Goal: Check status: Check status

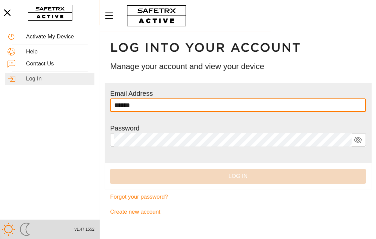
type input "**********"
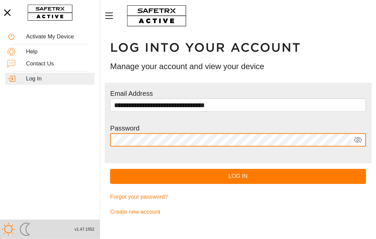
click at [110, 169] on button "Log In" at bounding box center [238, 176] width 256 height 15
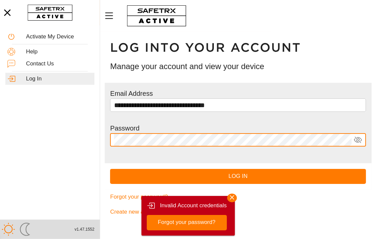
click at [110, 169] on button "Log In" at bounding box center [238, 176] width 256 height 15
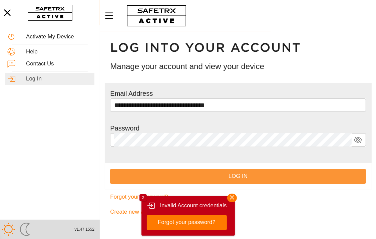
click at [238, 179] on span "Log In" at bounding box center [238, 177] width 245 height 10
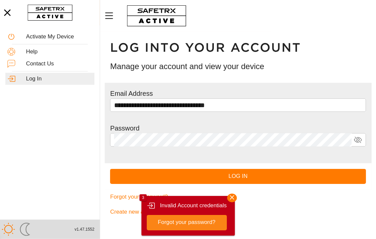
click at [206, 222] on span "Forgot your password?" at bounding box center [187, 223] width 58 height 10
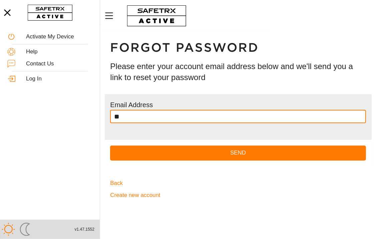
type input "**********"
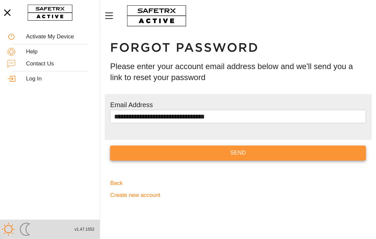
click at [227, 153] on span "Send" at bounding box center [238, 153] width 245 height 10
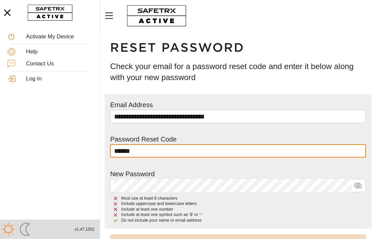
type input "******"
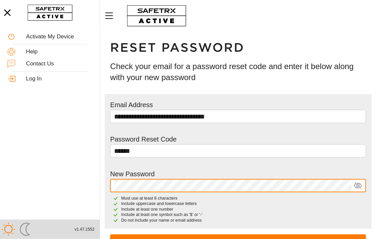
click at [356, 185] on icon at bounding box center [358, 186] width 8 height 8
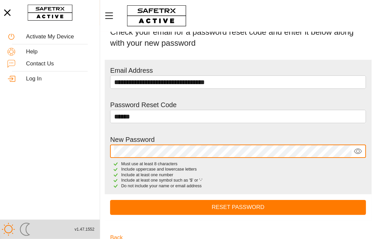
scroll to position [59, 0]
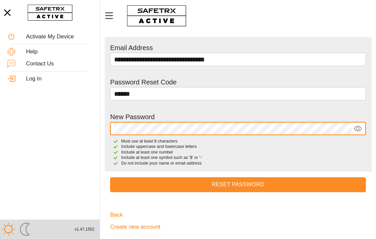
click at [244, 183] on span "Reset Password" at bounding box center [238, 185] width 245 height 10
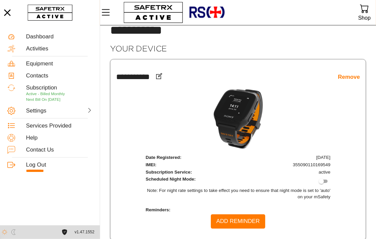
scroll to position [18, 0]
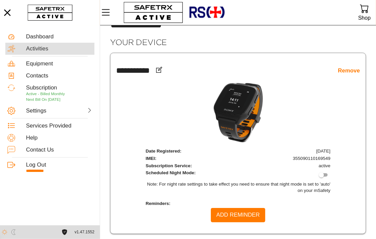
click at [40, 48] on div "Activities" at bounding box center [59, 48] width 66 height 7
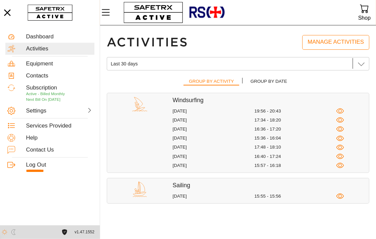
click at [184, 112] on div "[DATE]" at bounding box center [214, 111] width 82 height 6
click at [341, 112] on icon "button" at bounding box center [340, 110] width 3 height 3
click at [339, 121] on icon "button" at bounding box center [340, 120] width 3 height 3
click at [340, 131] on icon "button" at bounding box center [340, 129] width 3 height 3
click at [339, 120] on icon "button" at bounding box center [340, 120] width 3 height 3
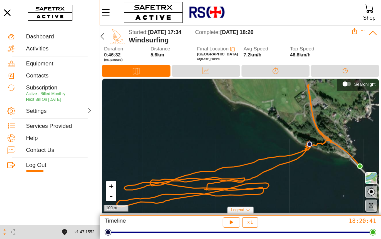
click at [312, 165] on div "+ - 100 m" at bounding box center [240, 146] width 277 height 135
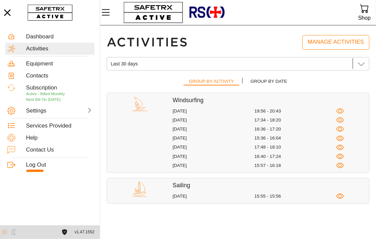
click at [343, 138] on icon "button" at bounding box center [341, 139] width 8 height 8
click at [340, 147] on icon "button" at bounding box center [341, 148] width 8 height 8
click at [341, 149] on icon "button" at bounding box center [341, 148] width 8 height 8
click at [342, 158] on icon "button" at bounding box center [340, 156] width 3 height 3
click at [341, 165] on icon "button" at bounding box center [341, 166] width 8 height 8
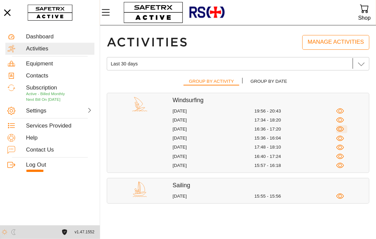
click at [344, 130] on icon "button" at bounding box center [341, 129] width 8 height 8
